Goal: Task Accomplishment & Management: Manage account settings

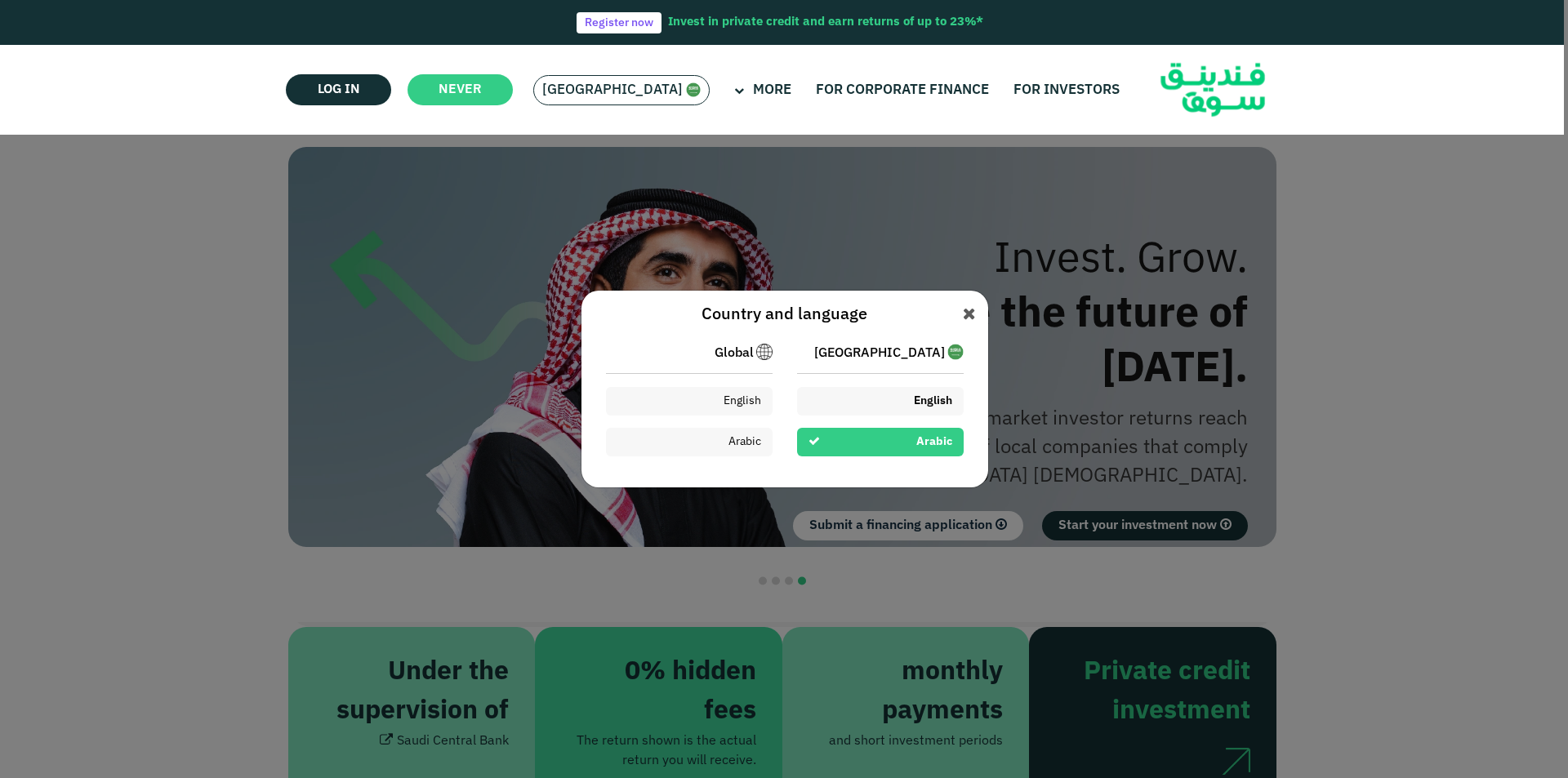
click at [883, 407] on div "English" at bounding box center [881, 401] width 167 height 28
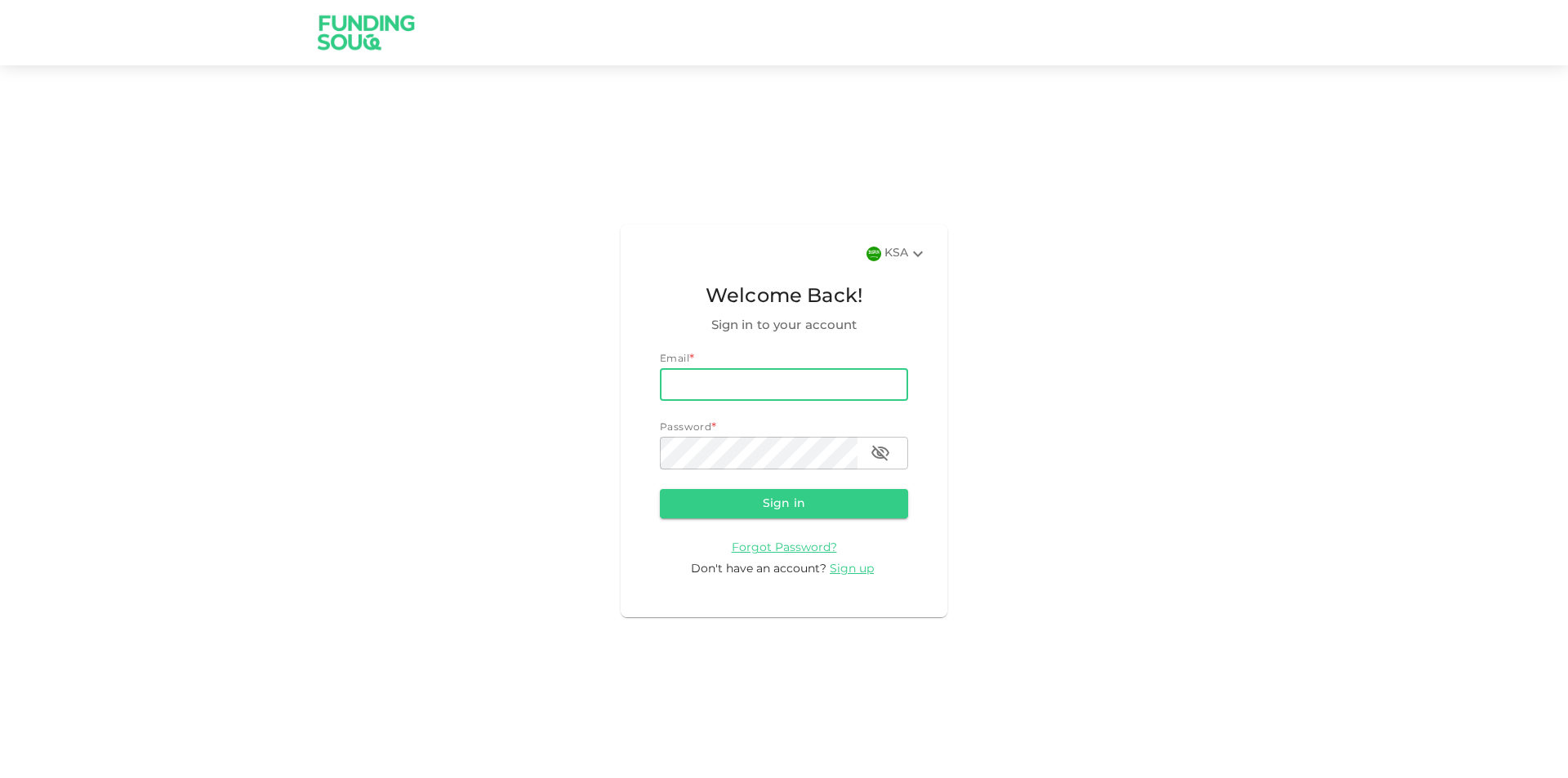
click at [718, 390] on input "email" at bounding box center [784, 385] width 248 height 33
type input "[EMAIL_ADDRESS][DOMAIN_NAME]"
click at [660, 489] on button "Sign in" at bounding box center [784, 503] width 248 height 29
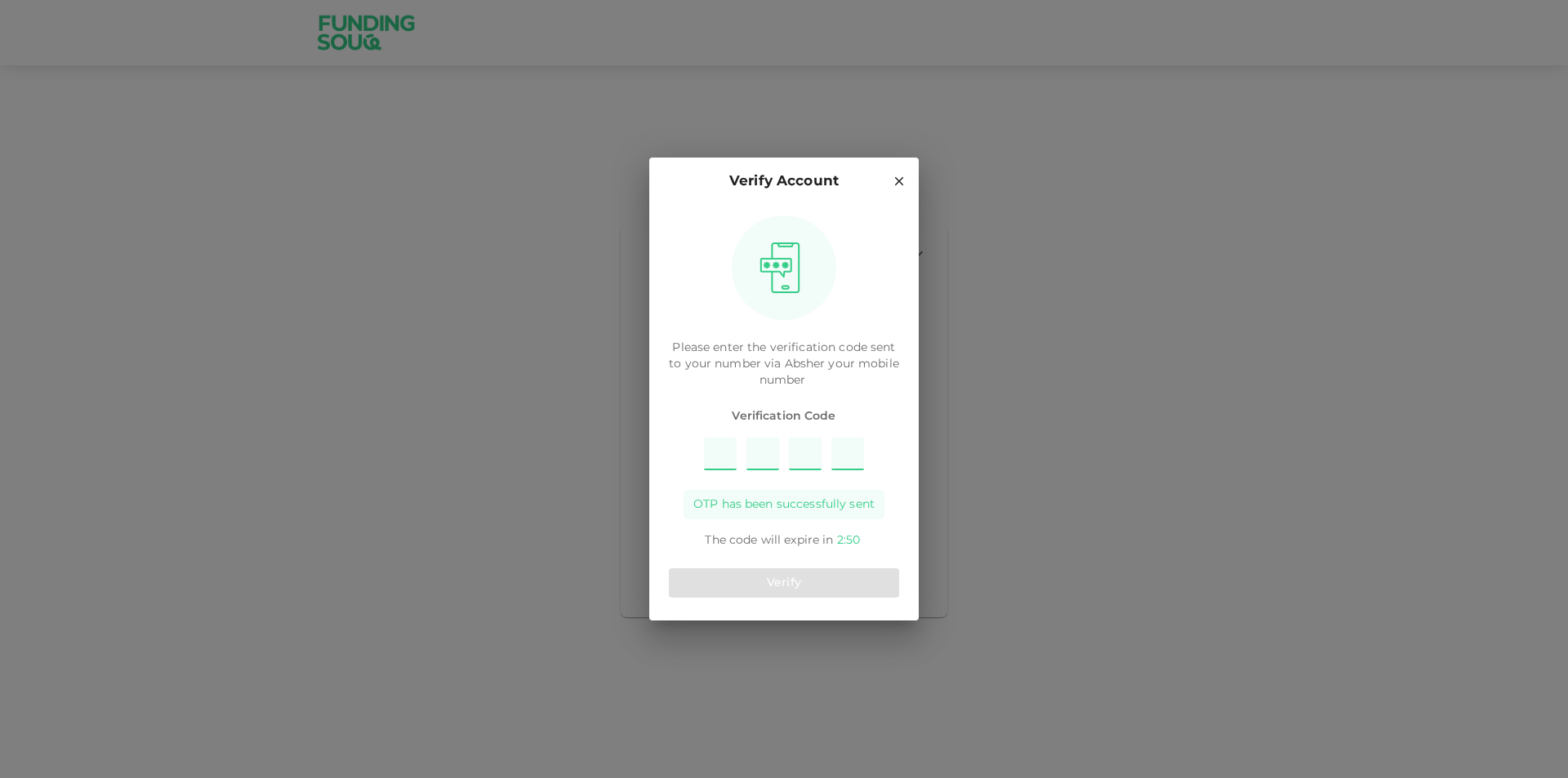
type input "2"
type input "7"
type input "4"
type input "8"
click at [795, 576] on button "Verify" at bounding box center [784, 583] width 231 height 29
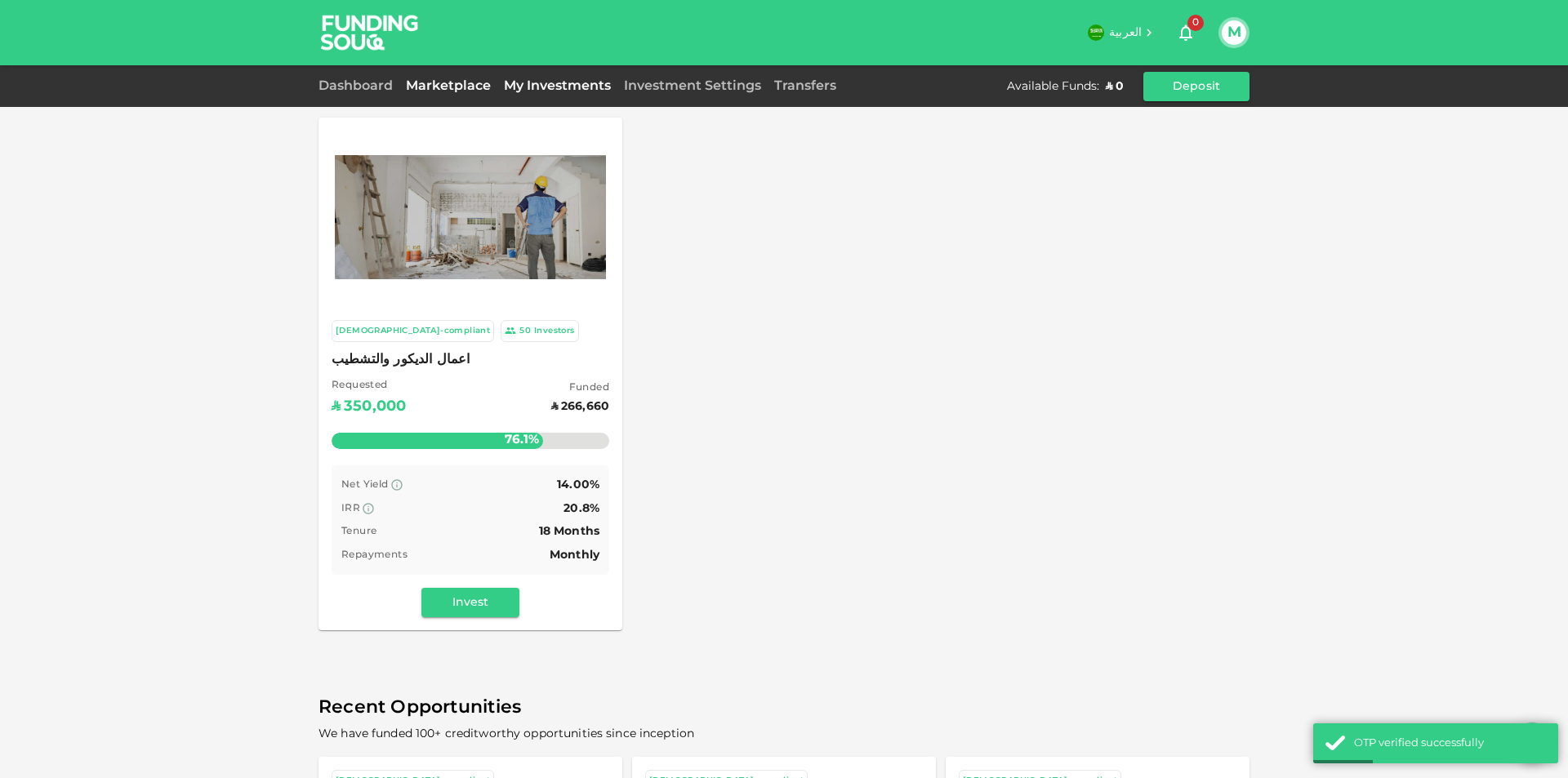
click at [544, 90] on link "My Investments" at bounding box center [557, 86] width 120 height 12
